Goal: Information Seeking & Learning: Check status

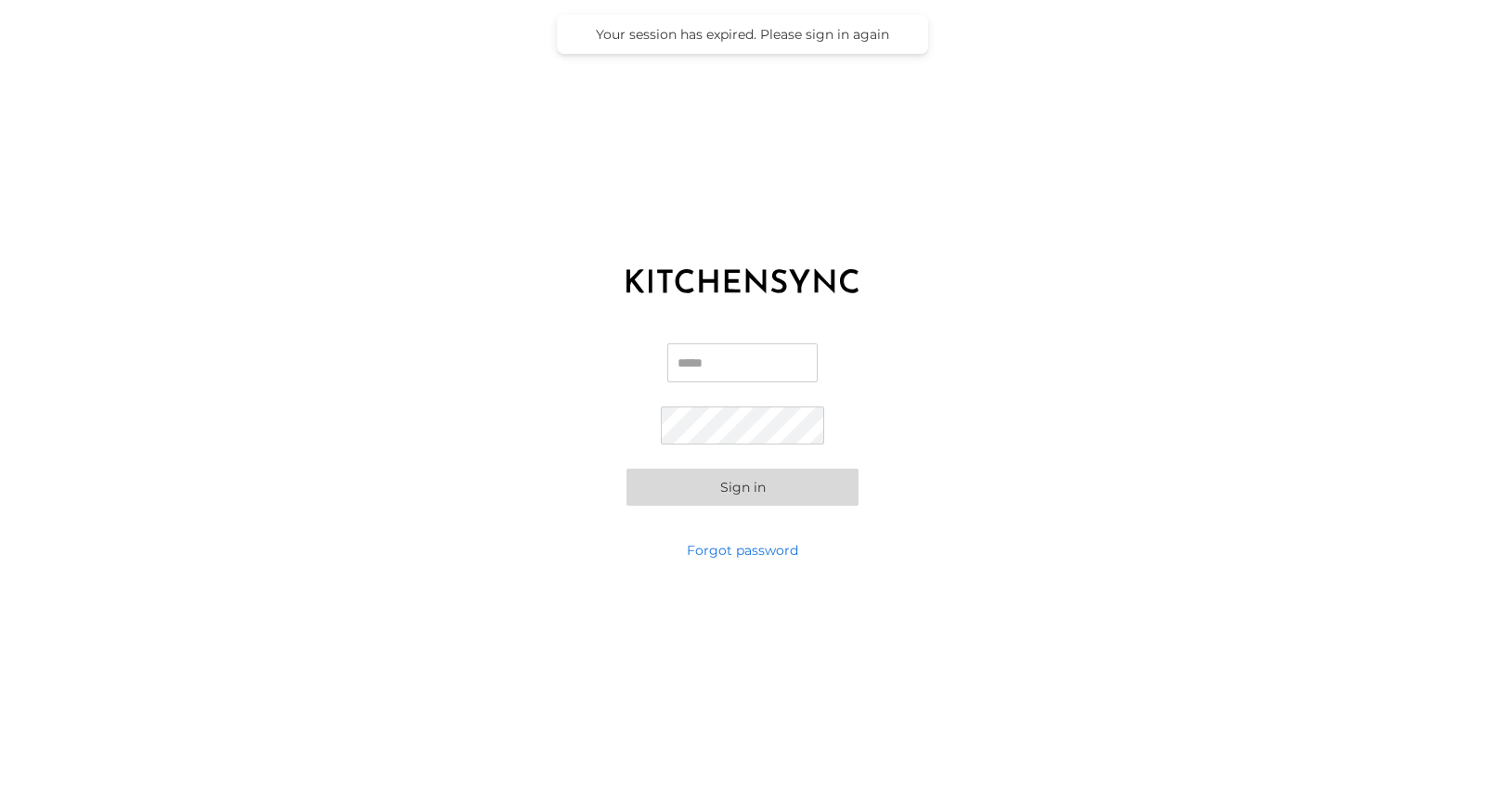
click at [760, 370] on input "Email" at bounding box center [742, 363] width 151 height 39
click at [0, 811] on com-1password-button at bounding box center [0, 812] width 0 height 0
type input "**********"
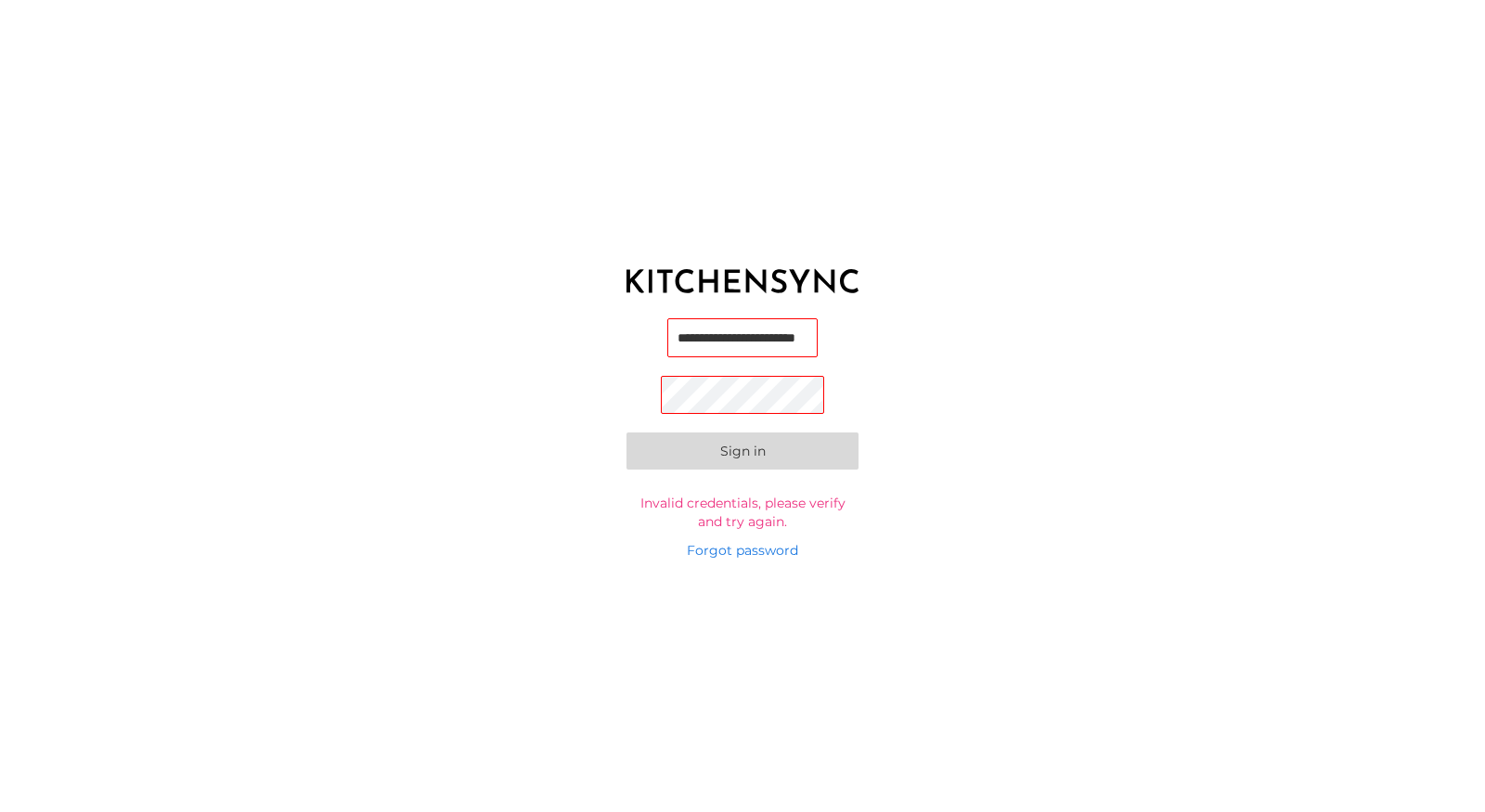
click at [802, 338] on body "**********" at bounding box center [742, 406] width 1485 height 812
click at [0, 811] on com-1password-button at bounding box center [0, 812] width 0 height 0
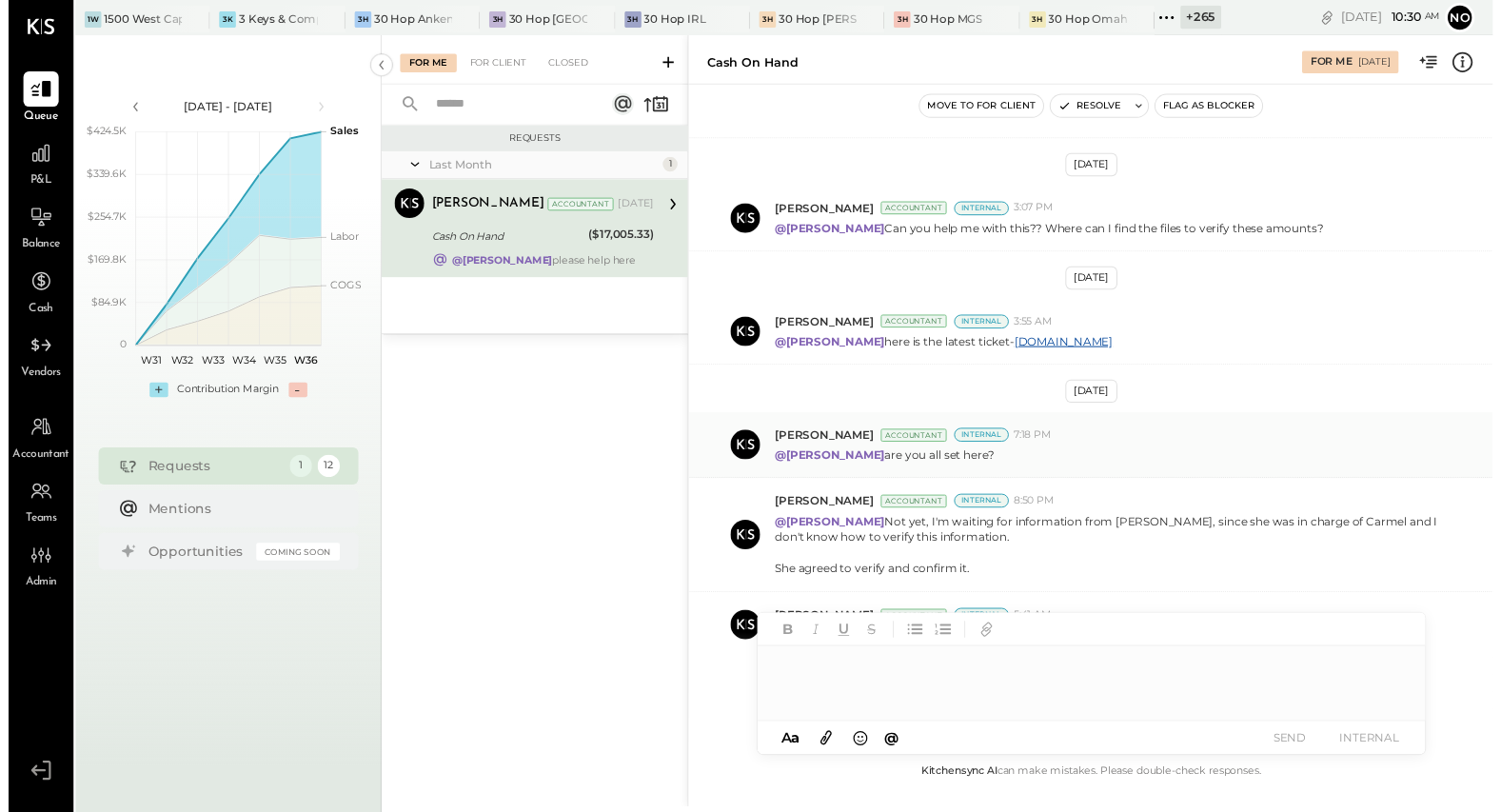
scroll to position [569, 0]
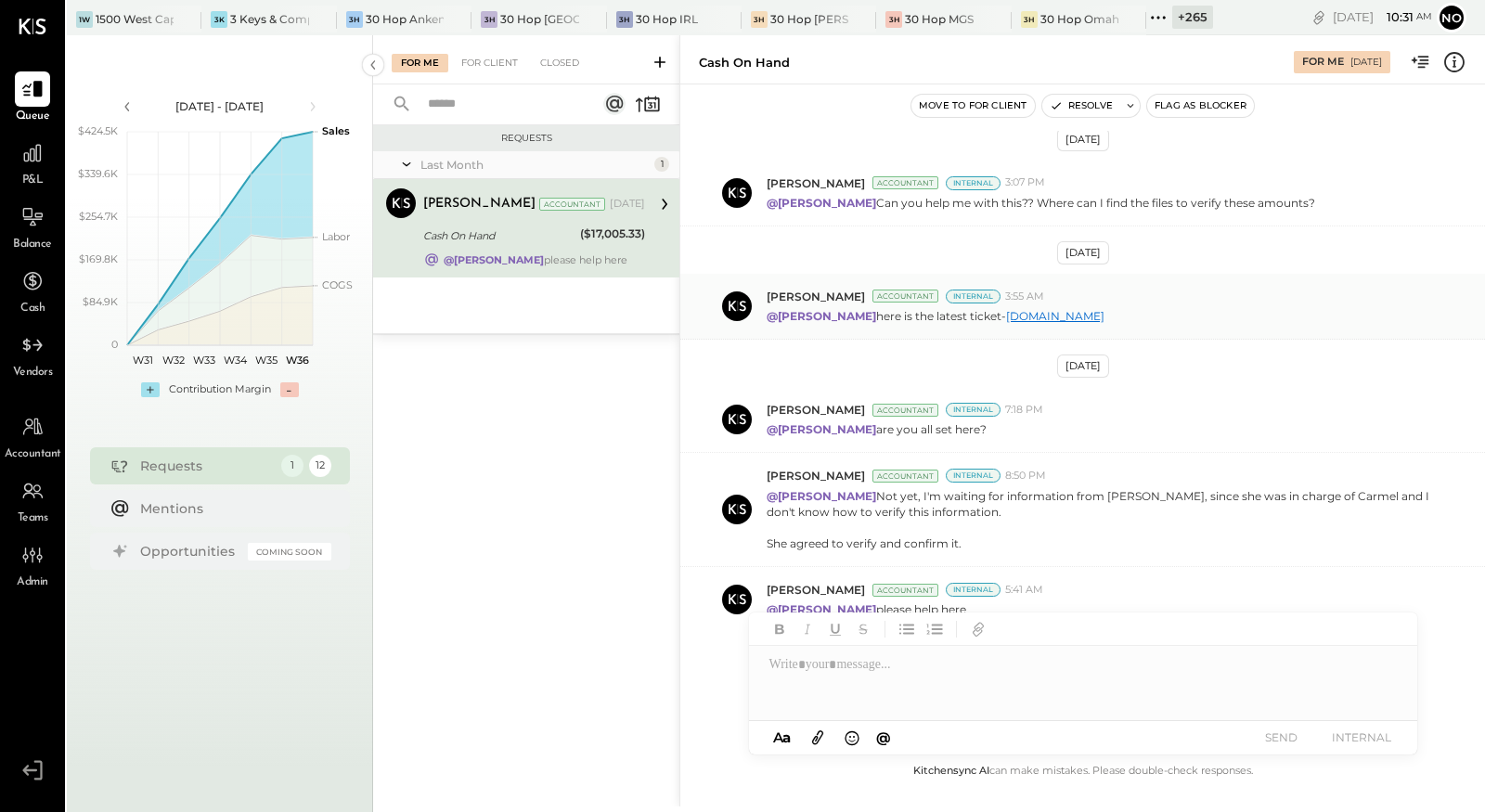
click at [1073, 309] on link "[DOMAIN_NAME]" at bounding box center [1056, 316] width 99 height 14
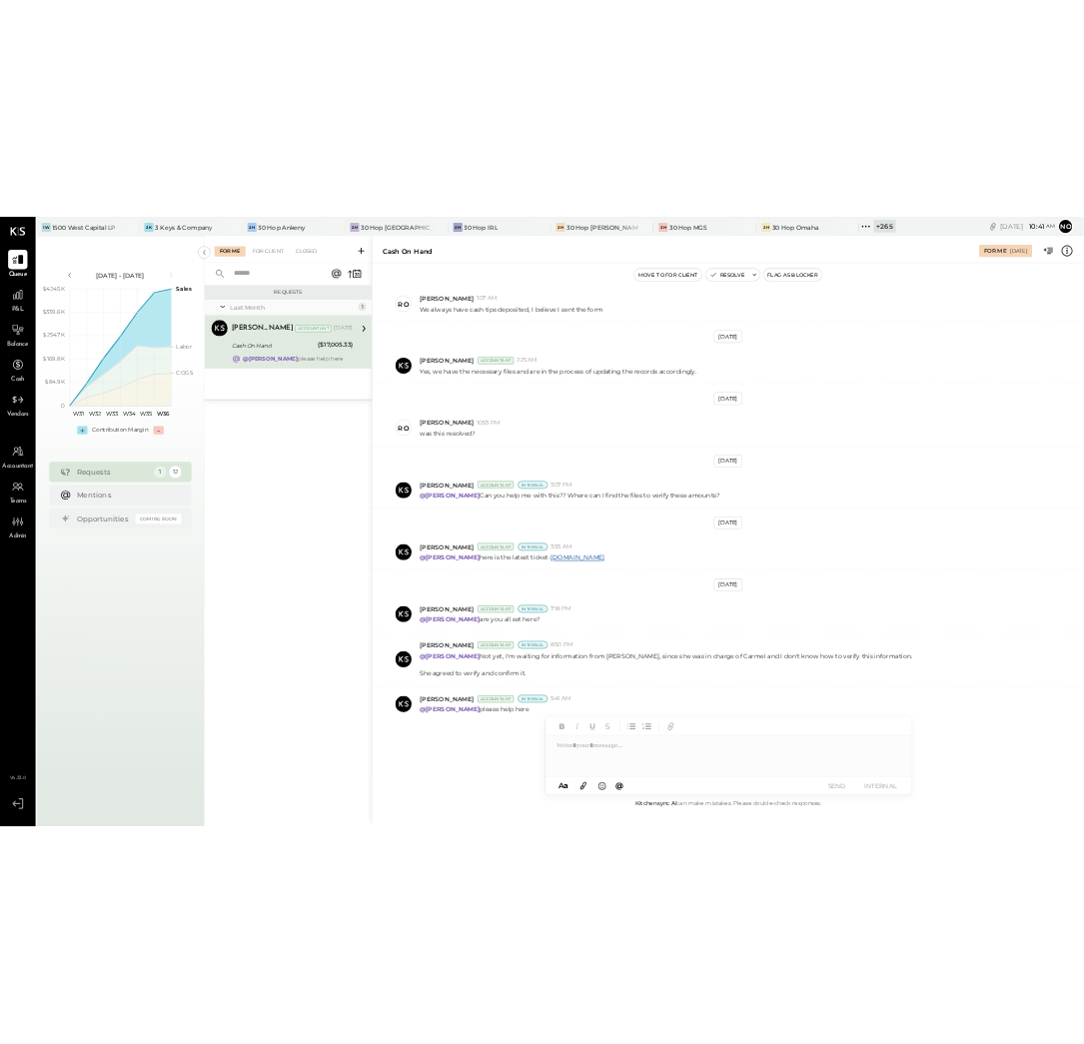
scroll to position [270, 0]
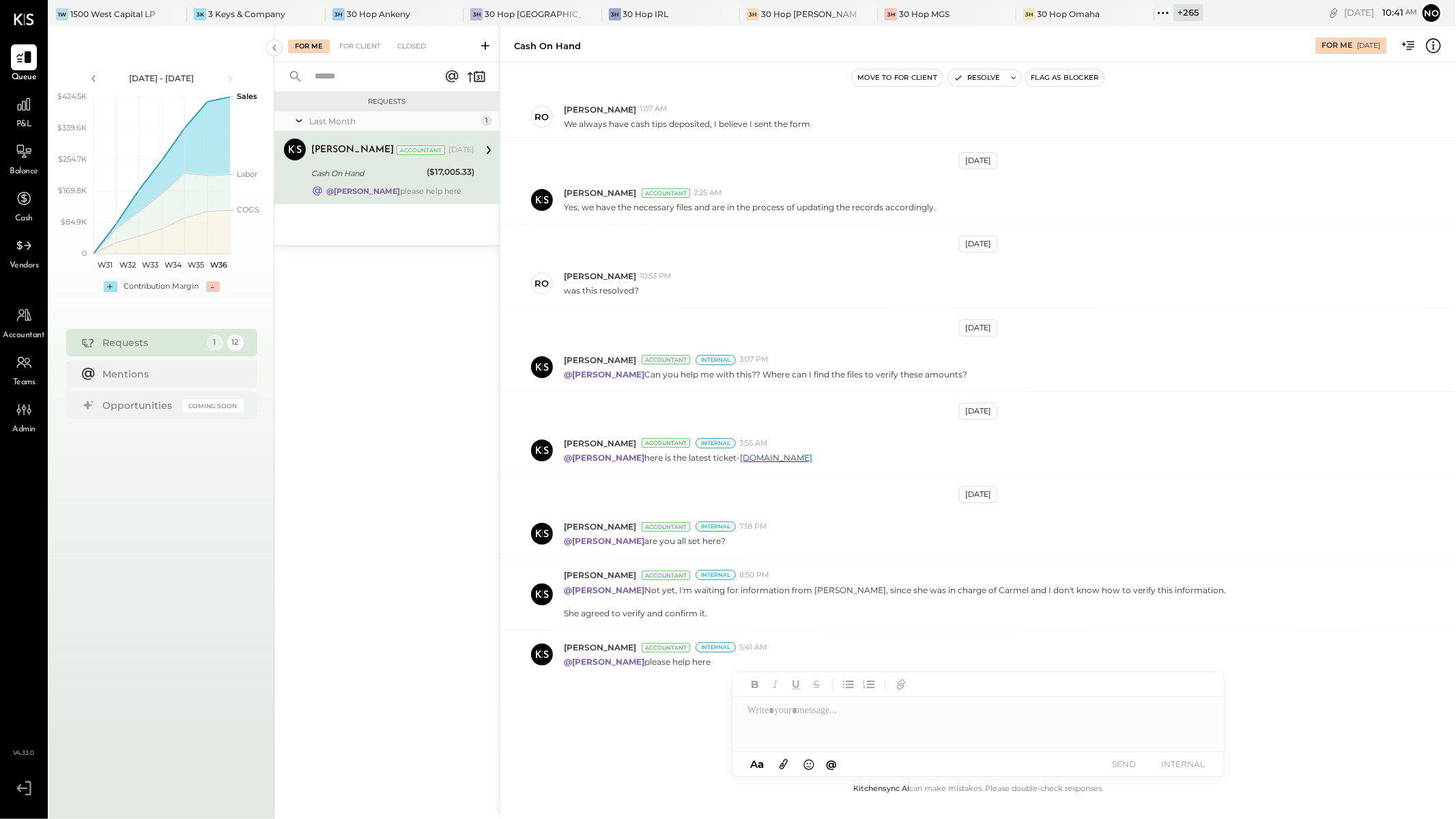
click at [131, 0] on div "1W 1500 West Capital LP 3K 3 Keys & Company 3H 30 Hop Ankeny 3H 30 Hop Cedar Ra…" at bounding box center [626, 13] width 1155 height 26
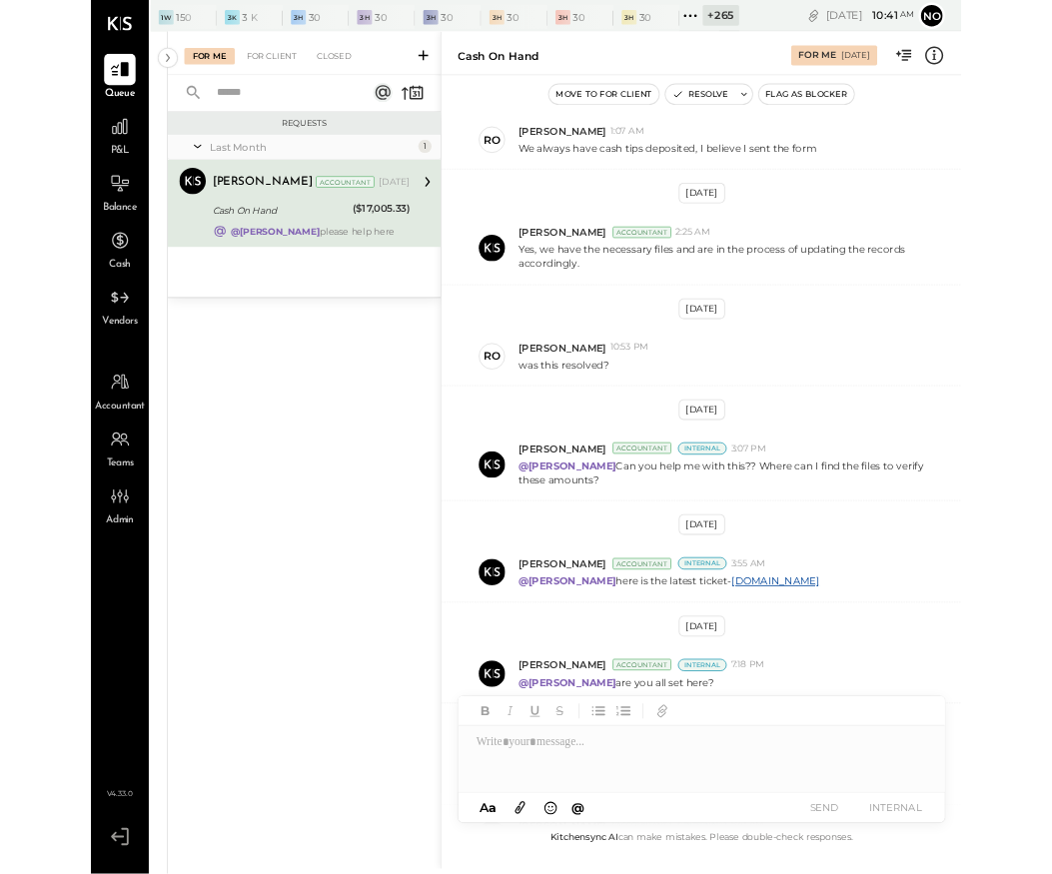
scroll to position [480, 0]
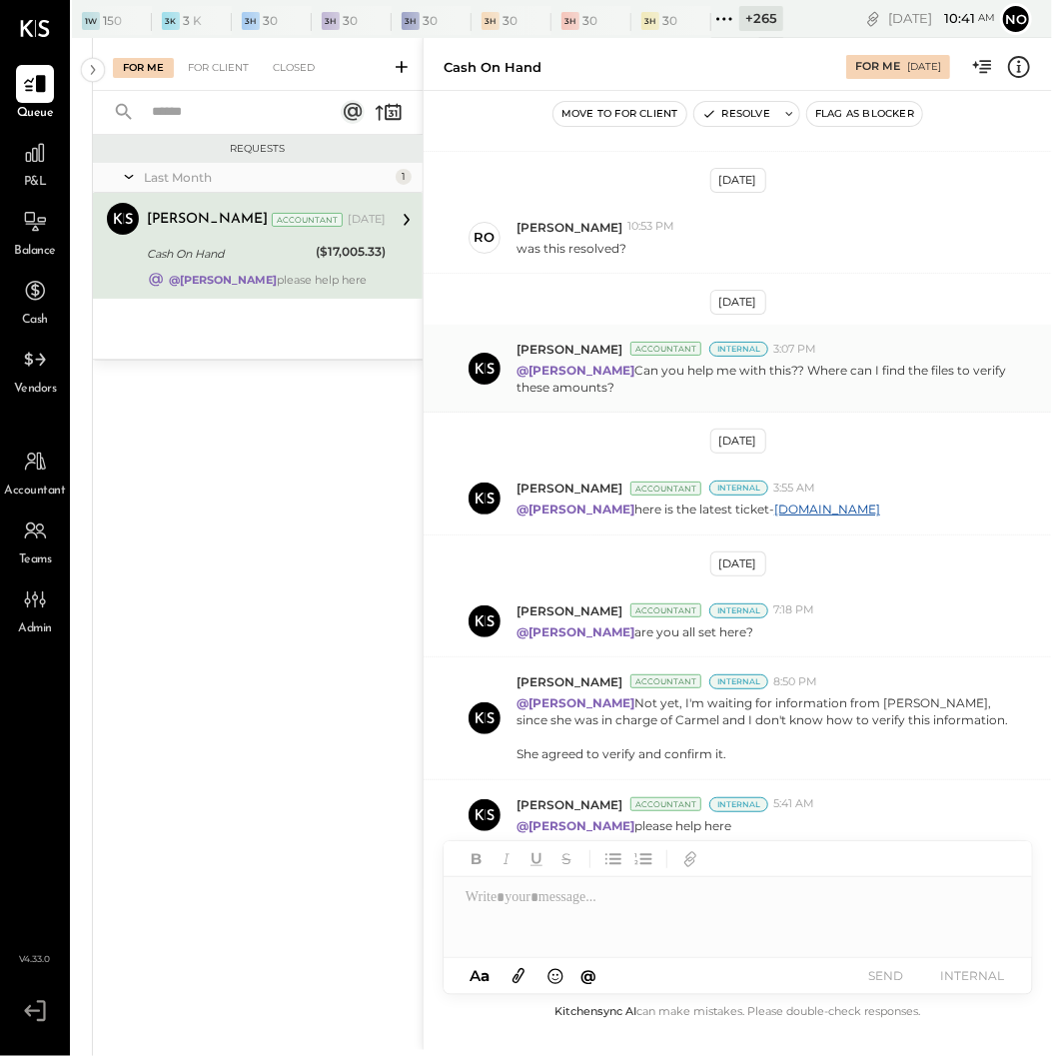
click at [644, 391] on p "@Dhwani Solanki Can you help me with this?? Where can I find the files to verif…" at bounding box center [762, 379] width 493 height 34
click at [829, 507] on link "[DOMAIN_NAME]" at bounding box center [827, 508] width 106 height 15
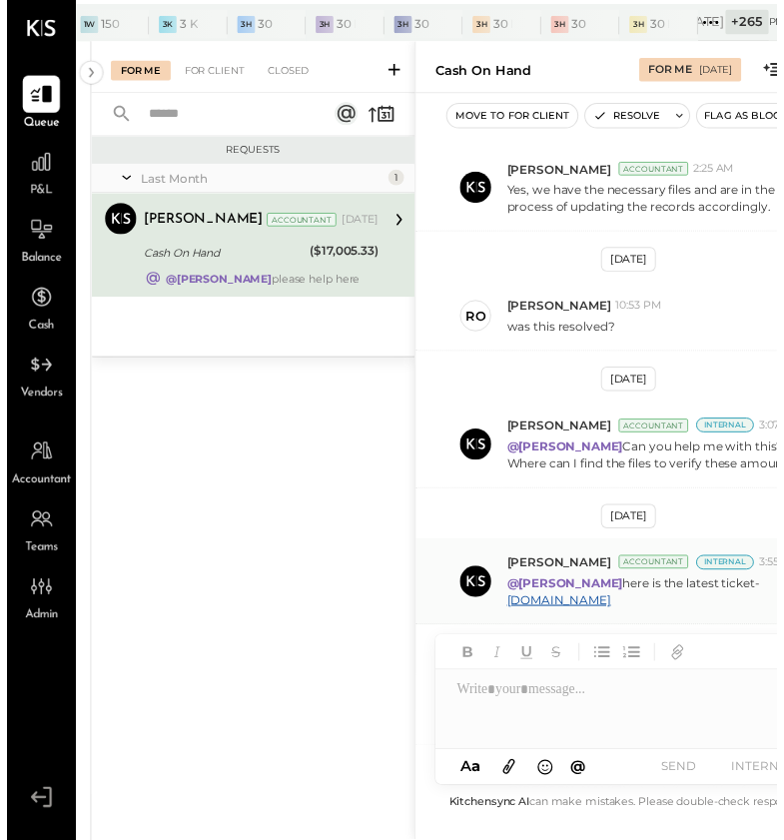
scroll to position [536, 0]
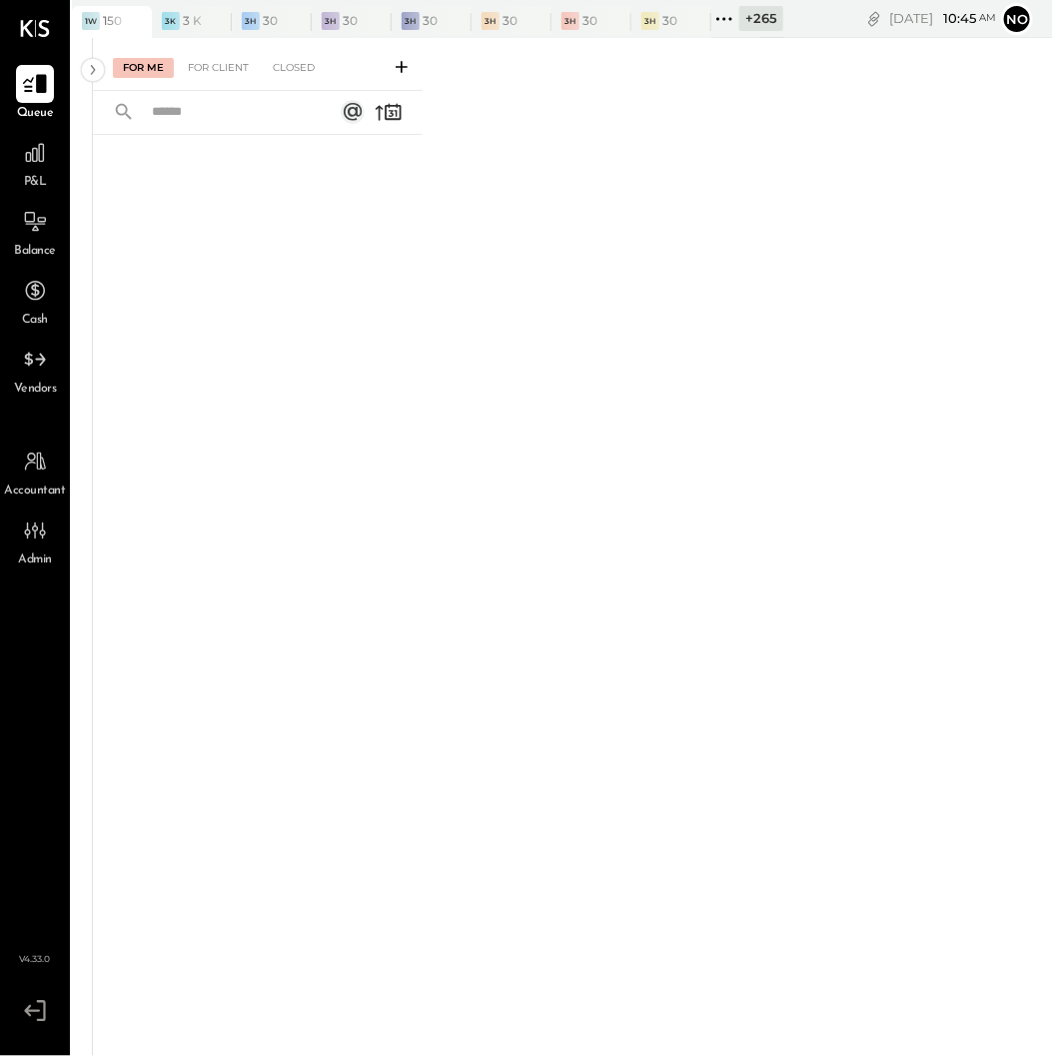
click at [46, 85] on icon at bounding box center [35, 84] width 24 height 19
click at [24, 160] on icon at bounding box center [35, 153] width 26 height 26
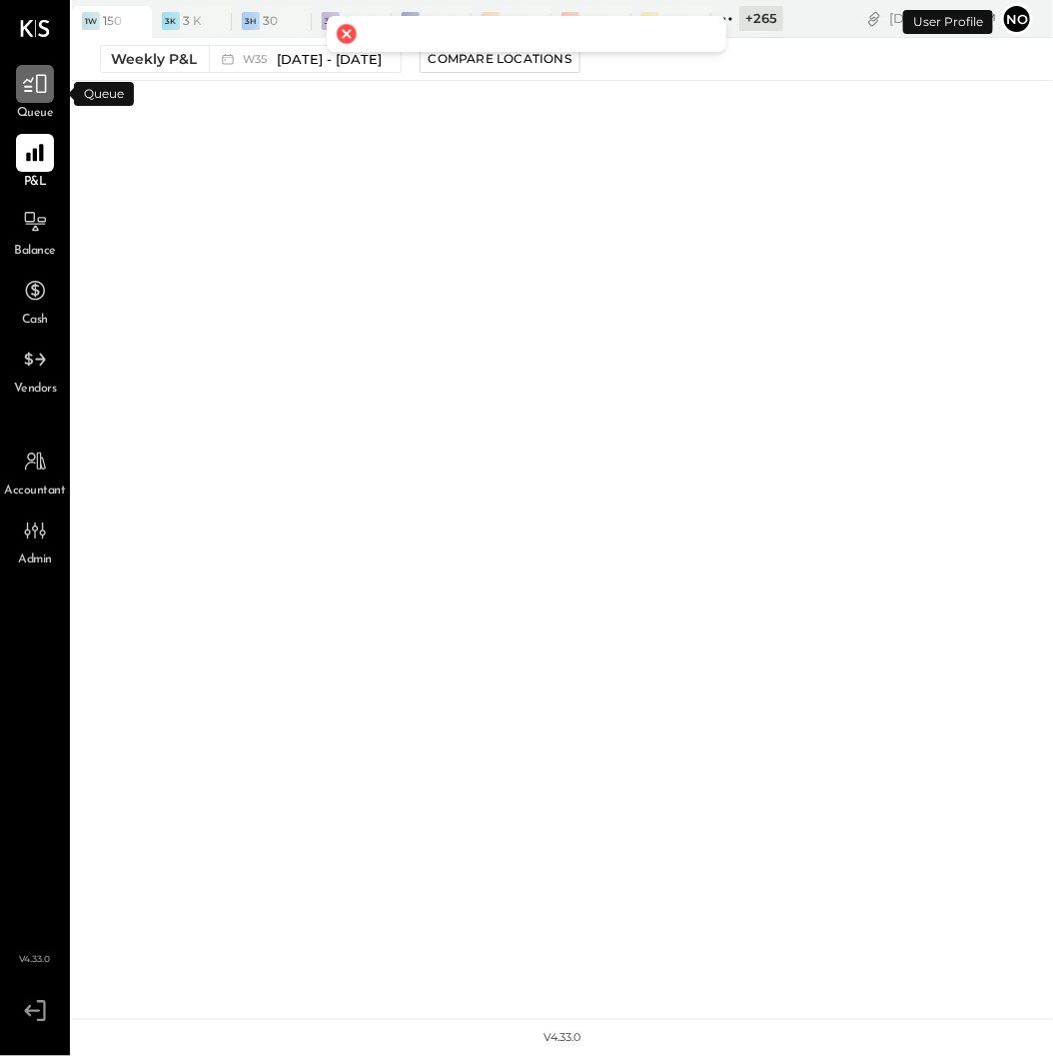
click at [18, 86] on div at bounding box center [35, 84] width 38 height 38
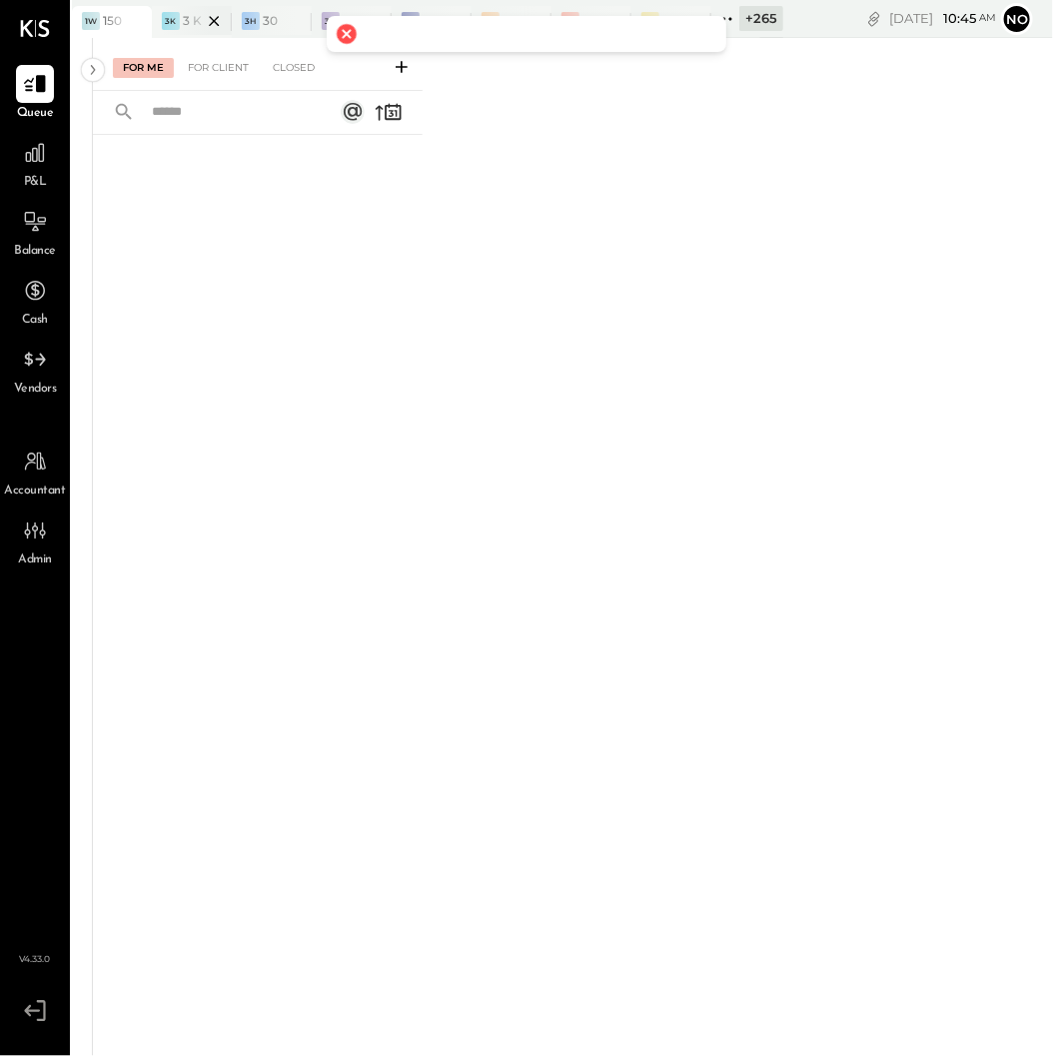
click at [220, 18] on icon at bounding box center [214, 21] width 25 height 24
click at [230, 15] on icon at bounding box center [230, 21] width 25 height 24
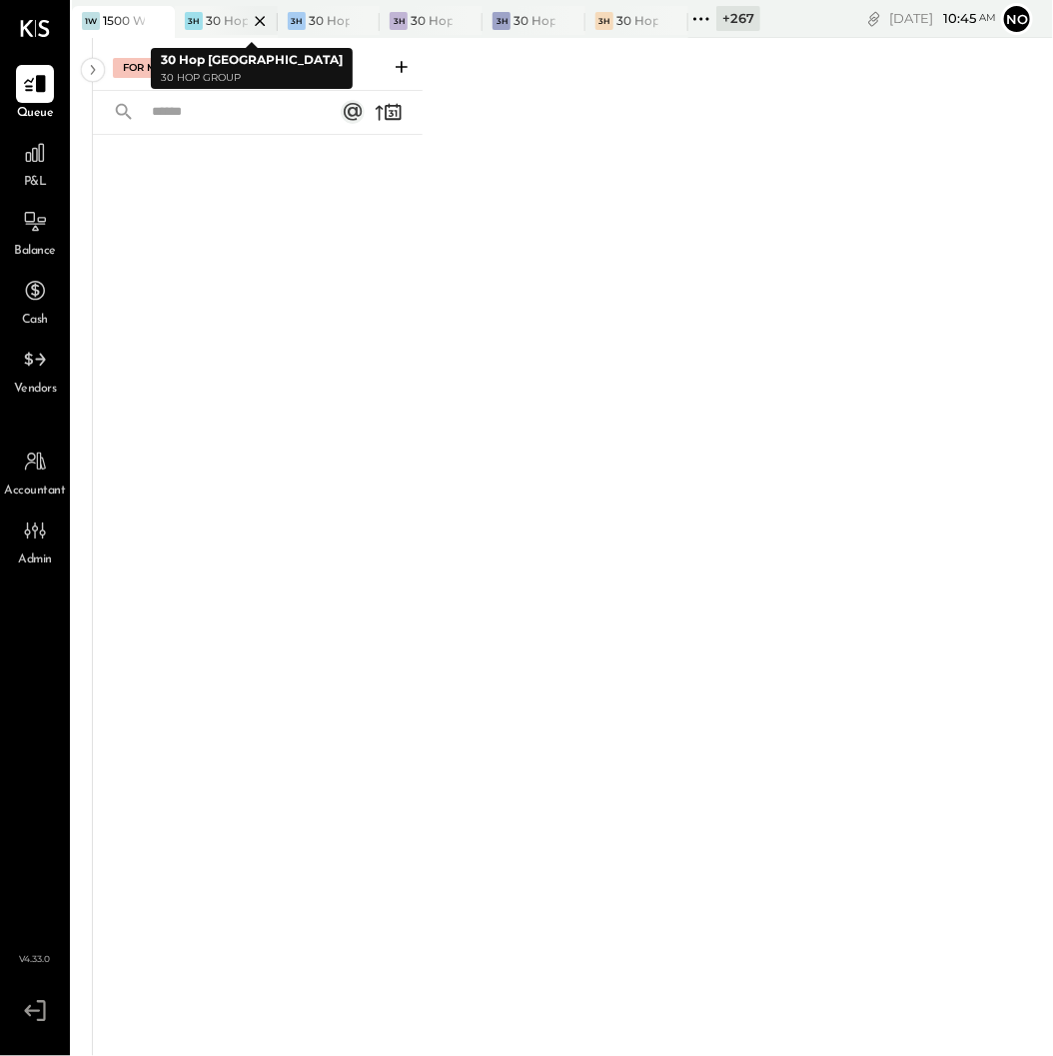
click at [255, 19] on icon at bounding box center [260, 21] width 25 height 24
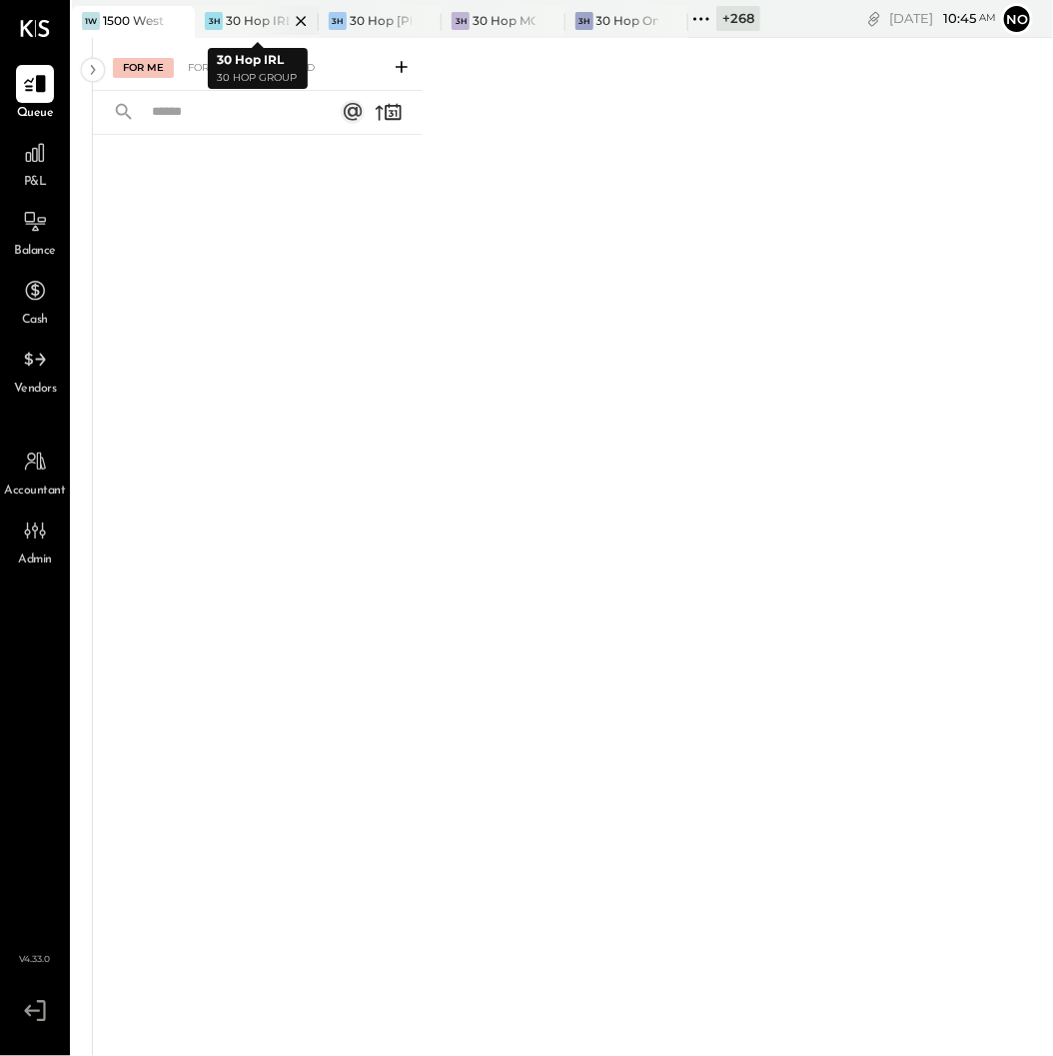
click at [295, 20] on icon at bounding box center [301, 21] width 25 height 24
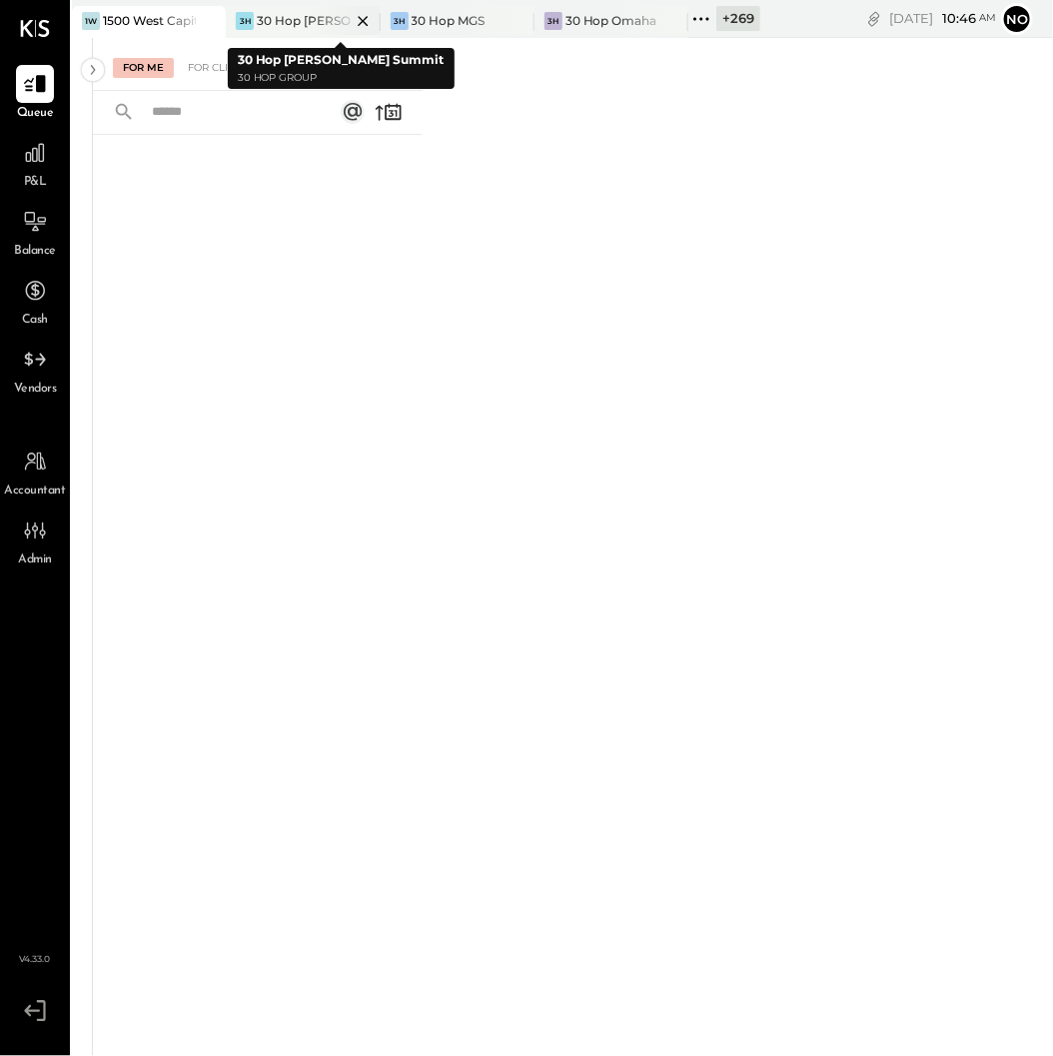
click at [359, 22] on icon at bounding box center [363, 21] width 25 height 24
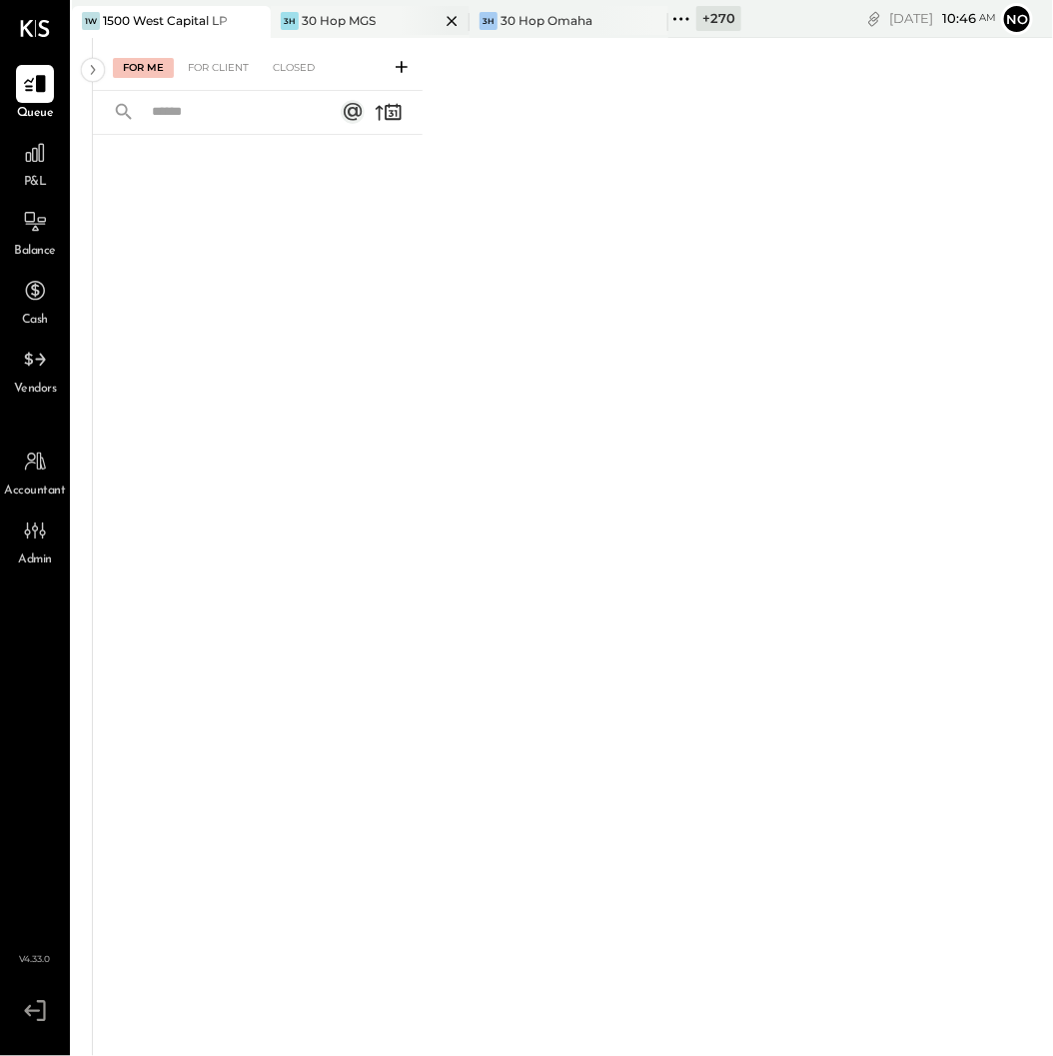
click at [440, 22] on icon at bounding box center [451, 21] width 25 height 24
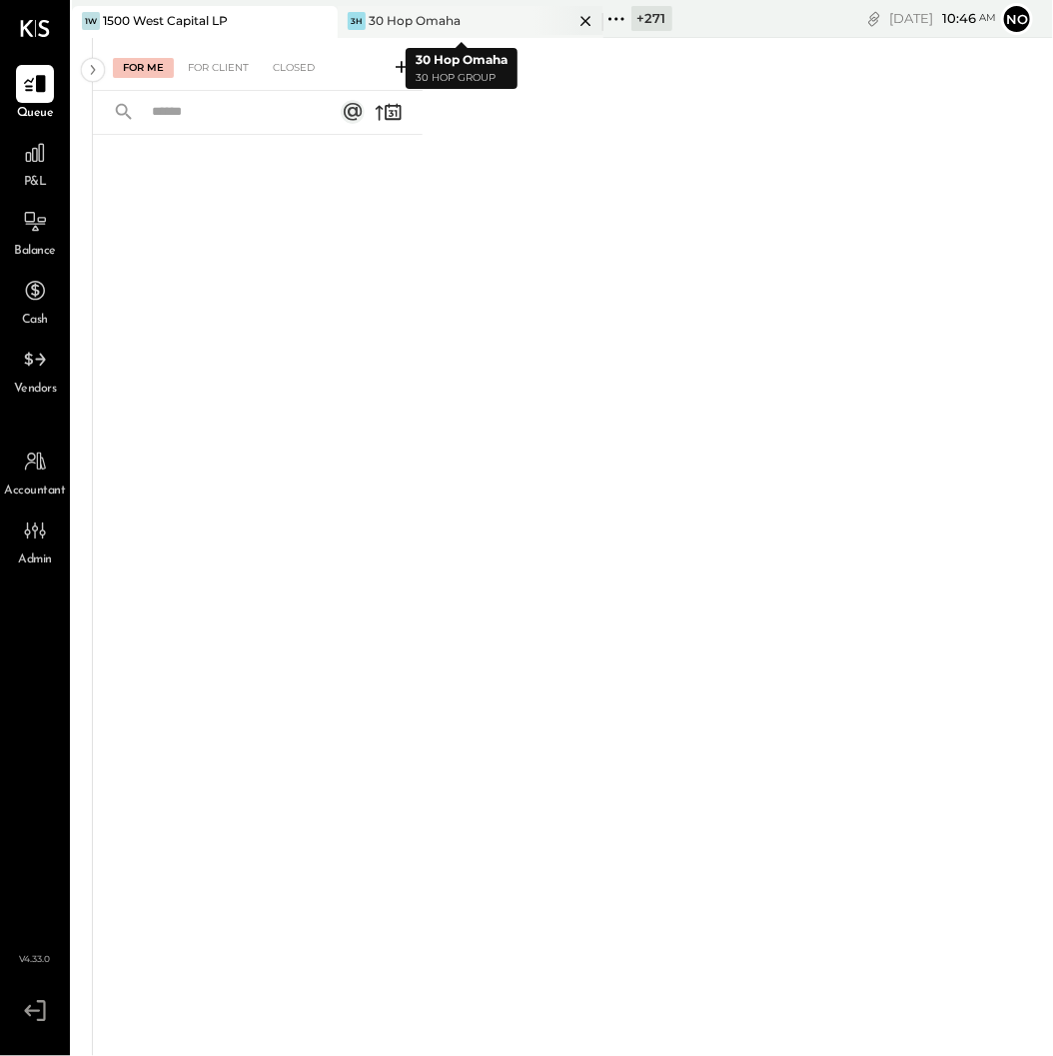
click at [573, 24] on icon at bounding box center [585, 21] width 25 height 24
click at [45, 158] on icon at bounding box center [35, 153] width 20 height 20
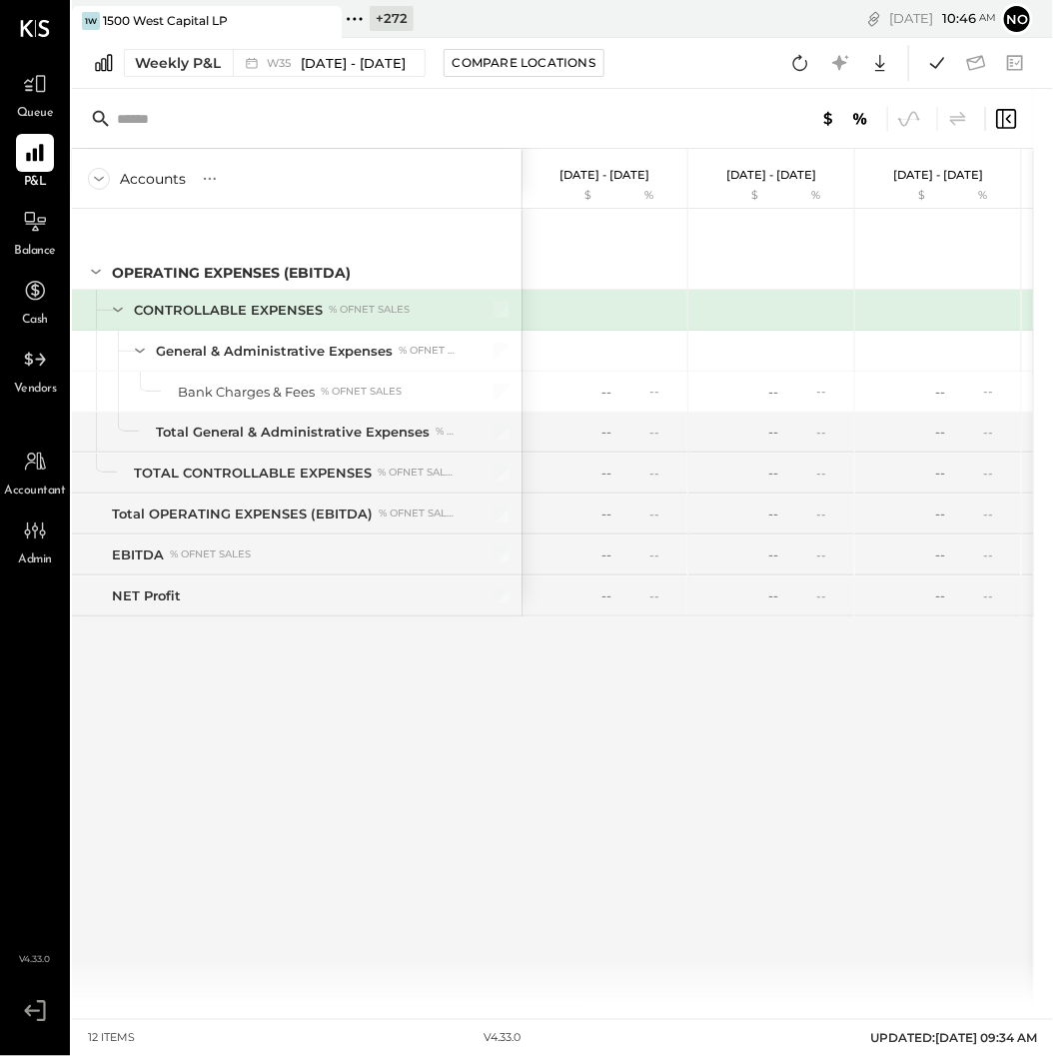
click at [355, 19] on icon at bounding box center [354, 18] width 3 height 3
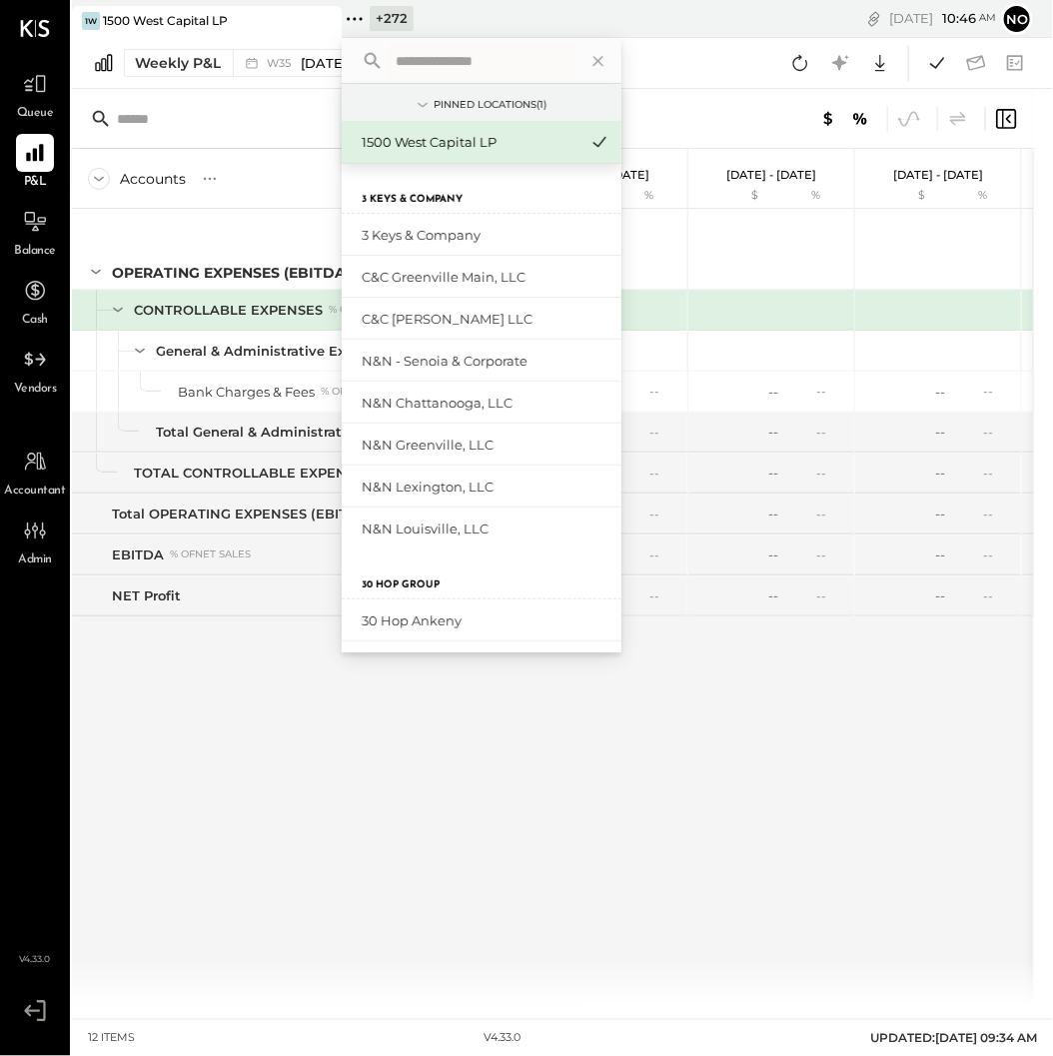
click at [395, 71] on input "text" at bounding box center [480, 61] width 186 height 36
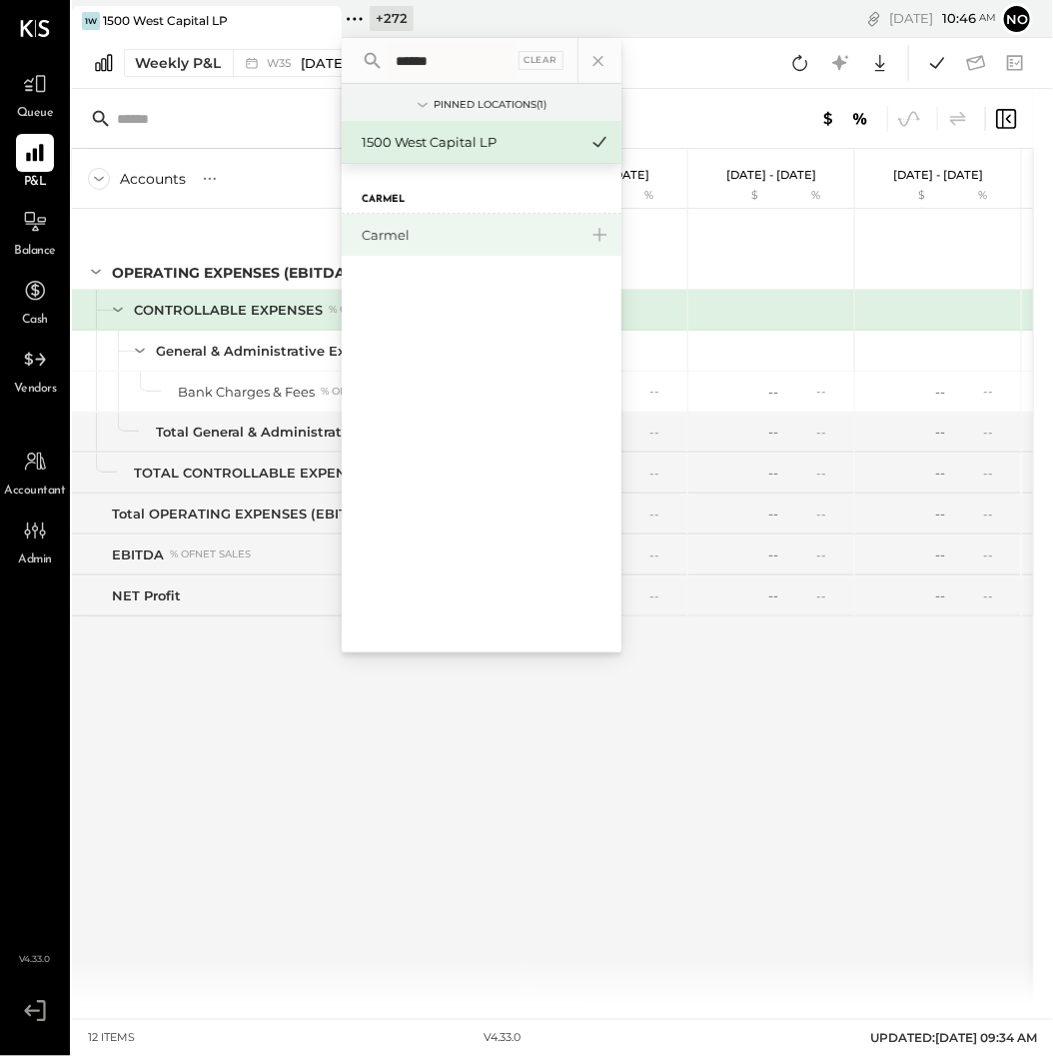
type input "******"
click at [442, 230] on div "Carmel" at bounding box center [470, 235] width 216 height 19
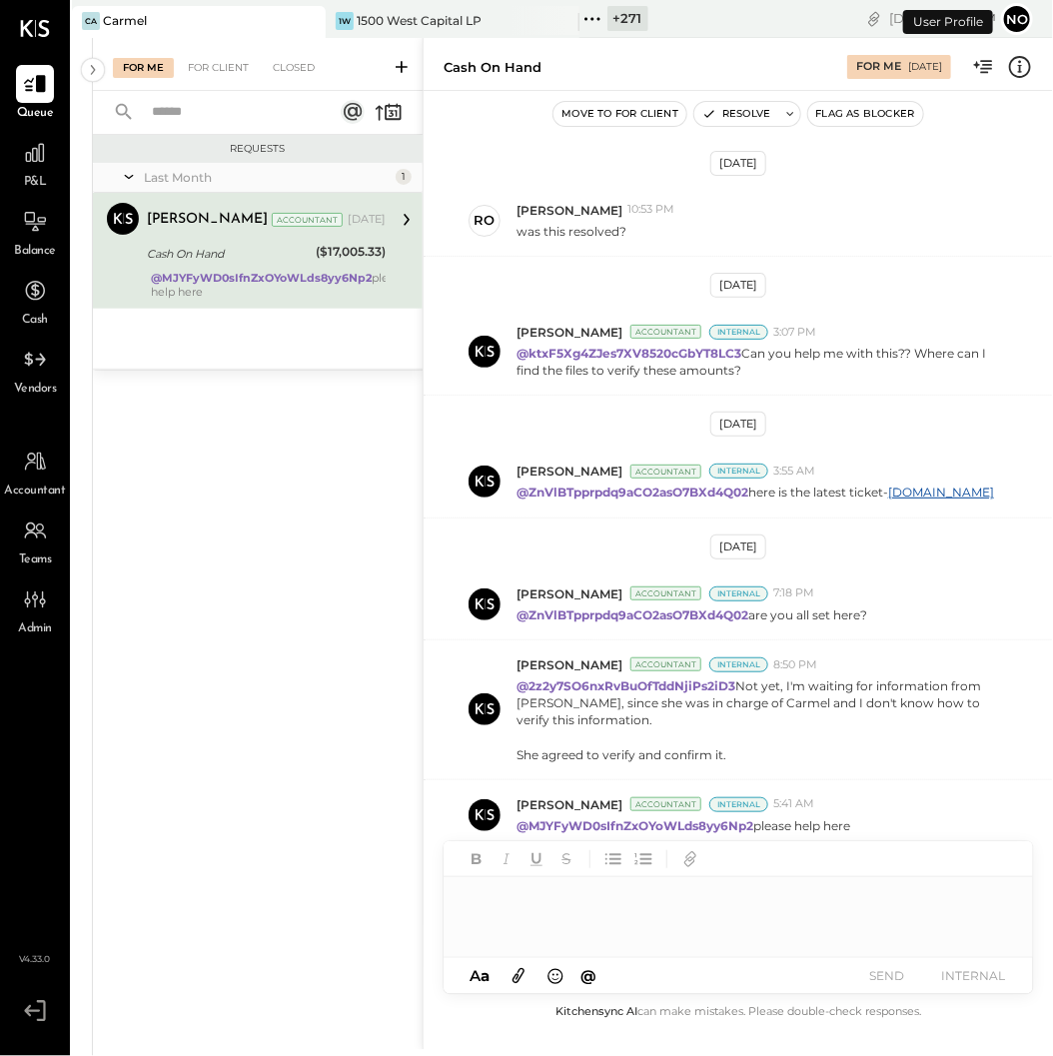
scroll to position [480, 0]
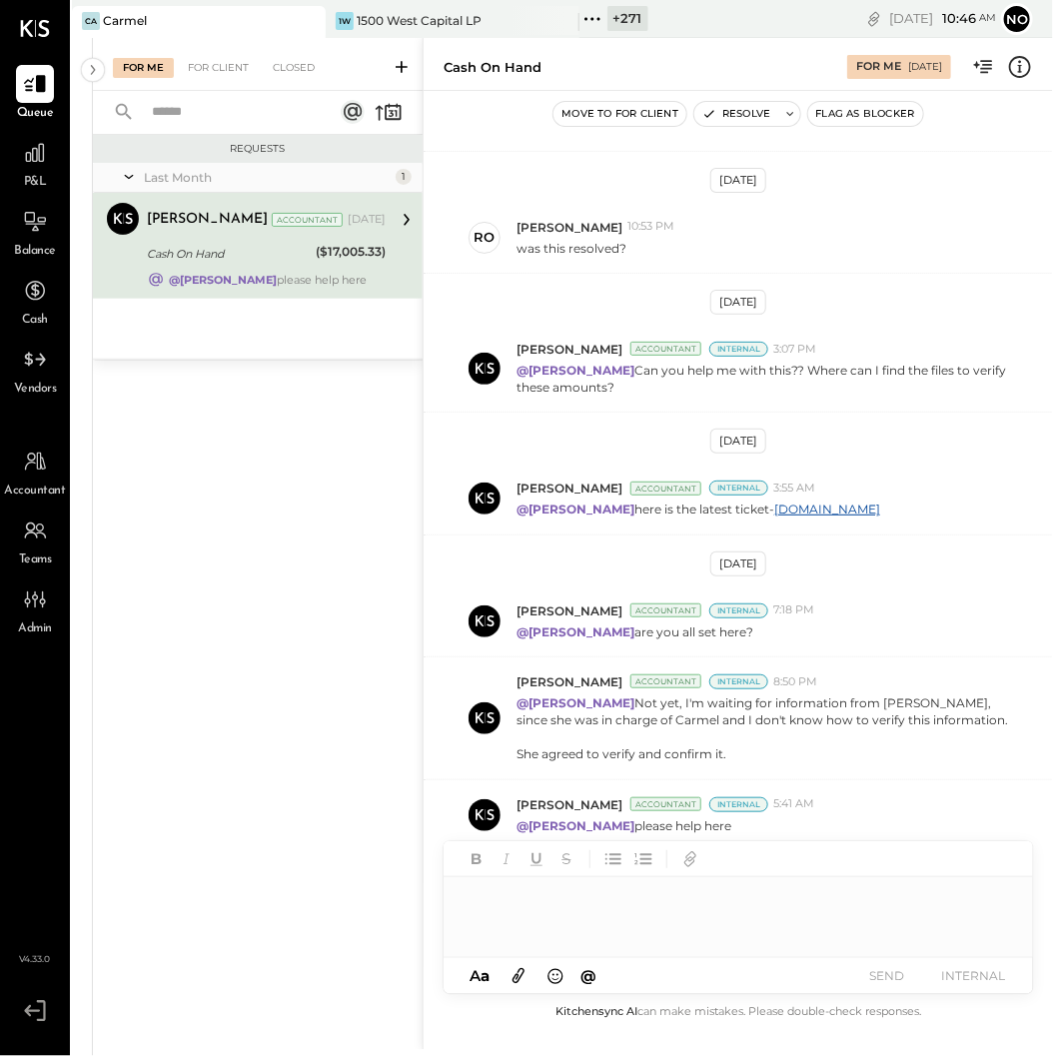
click at [351, 251] on div "($17,005.33)" at bounding box center [351, 252] width 70 height 20
click at [37, 229] on icon at bounding box center [35, 221] width 23 height 21
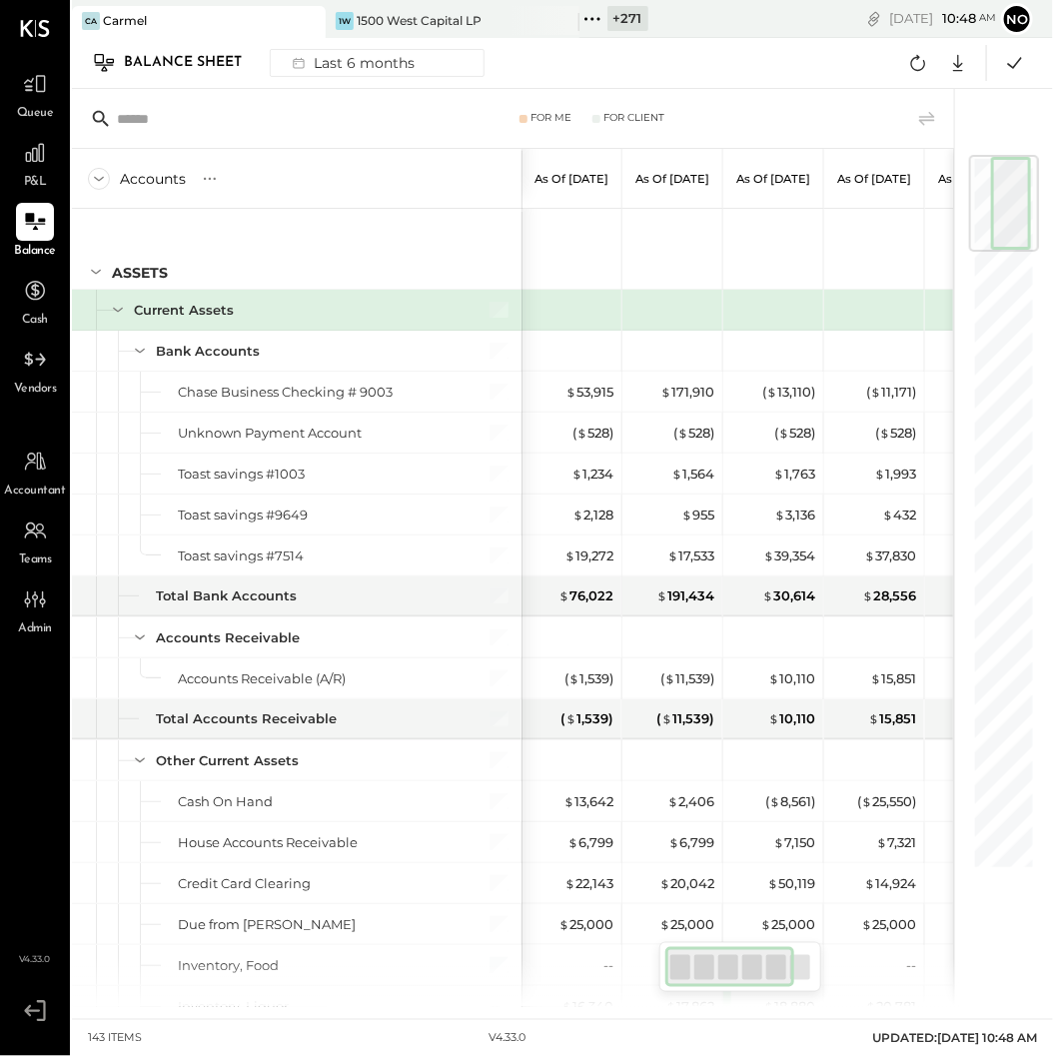
click at [162, 61] on div "Balance Sheet" at bounding box center [193, 63] width 138 height 32
click at [350, 132] on input "text" at bounding box center [274, 119] width 315 height 36
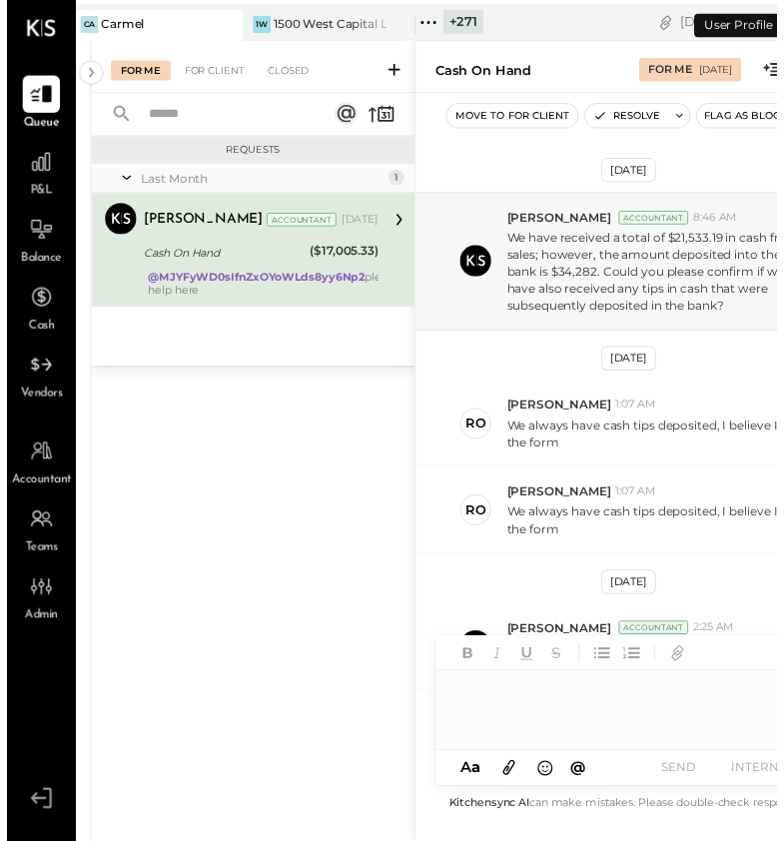
scroll to position [786, 0]
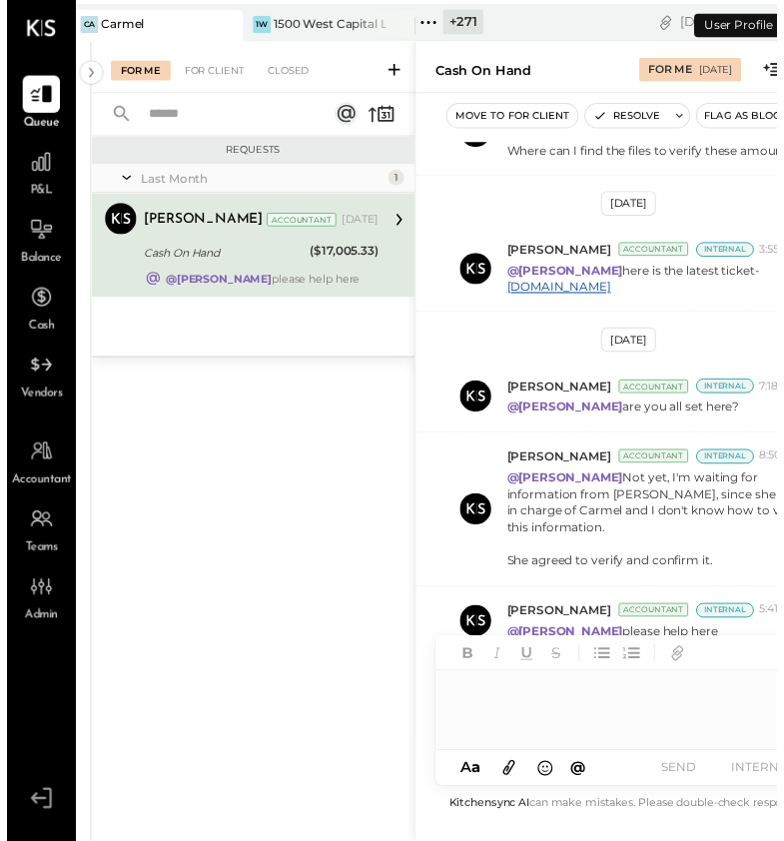
click at [429, 17] on icon at bounding box center [429, 23] width 26 height 26
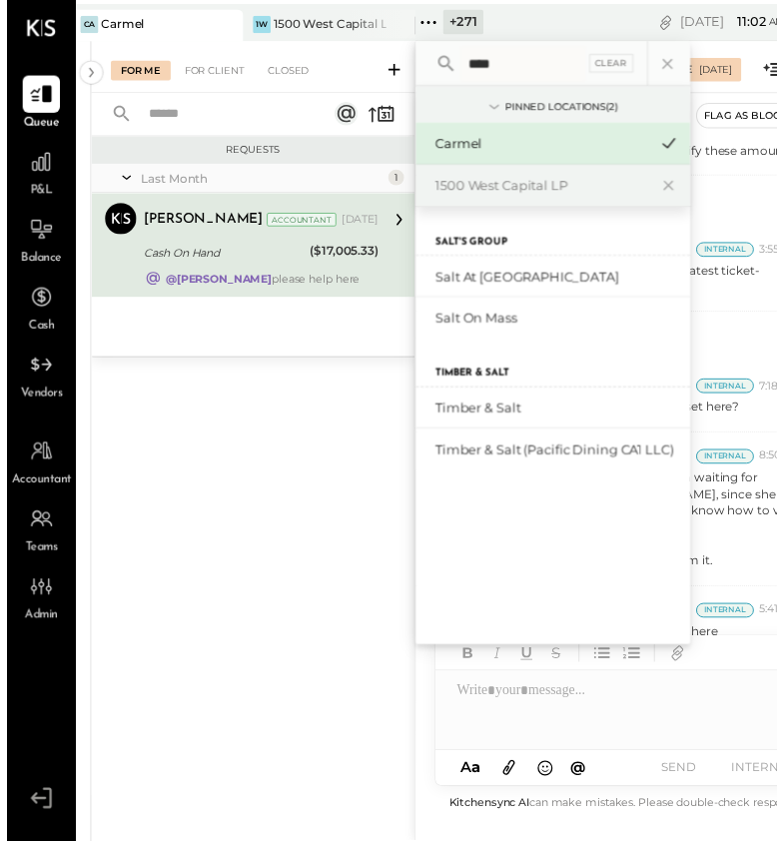
type input "****"
